Goal: Transaction & Acquisition: Purchase product/service

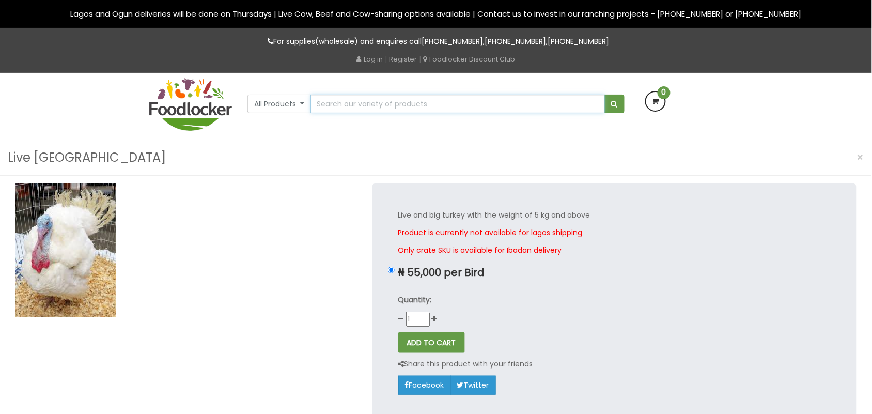
click at [354, 100] on input "text" at bounding box center [457, 103] width 294 height 19
type input "Point-of-Cage Pullets"
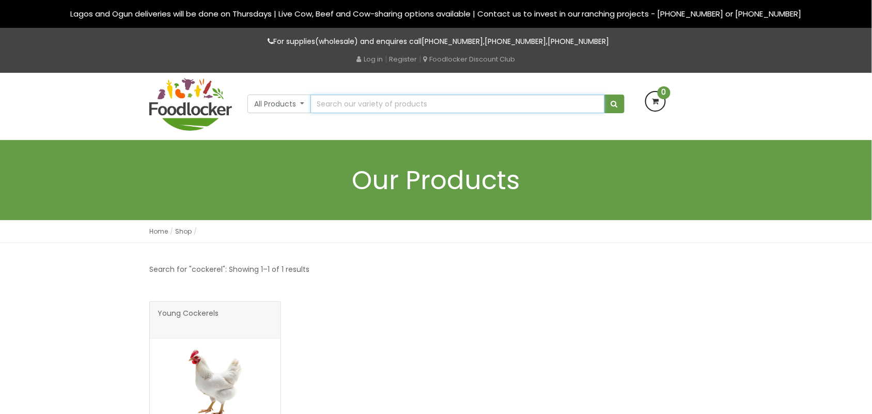
click at [349, 99] on input "text" at bounding box center [457, 103] width 294 height 19
type input "turkey"
click at [617, 111] on button "submit" at bounding box center [614, 103] width 20 height 19
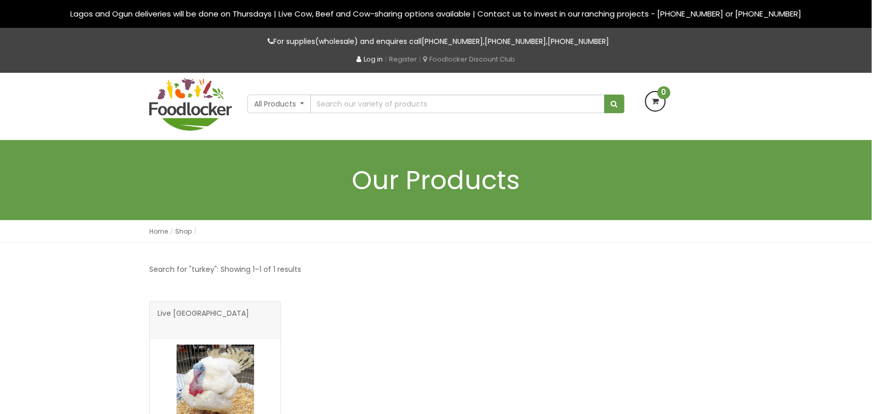
click at [376, 58] on link "Log in" at bounding box center [370, 59] width 26 height 10
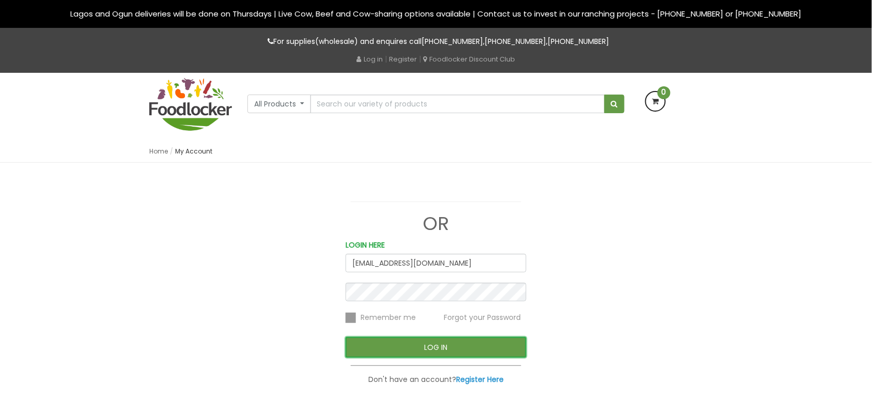
click at [415, 338] on button "LOG IN" at bounding box center [435, 347] width 181 height 21
